Goal: Information Seeking & Learning: Check status

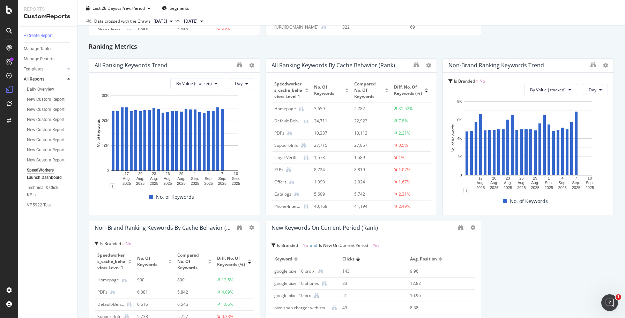
scroll to position [640, 0]
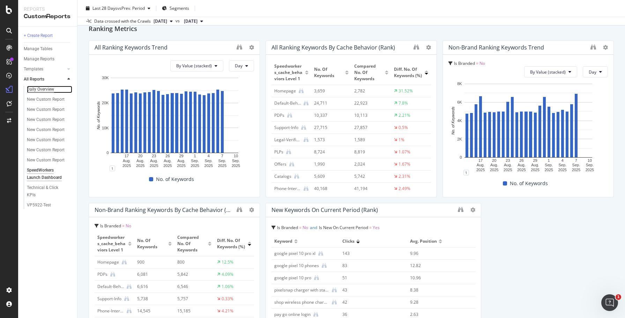
click at [39, 91] on div "Daily Overview" at bounding box center [40, 89] width 27 height 7
